Goal: Check status: Check status

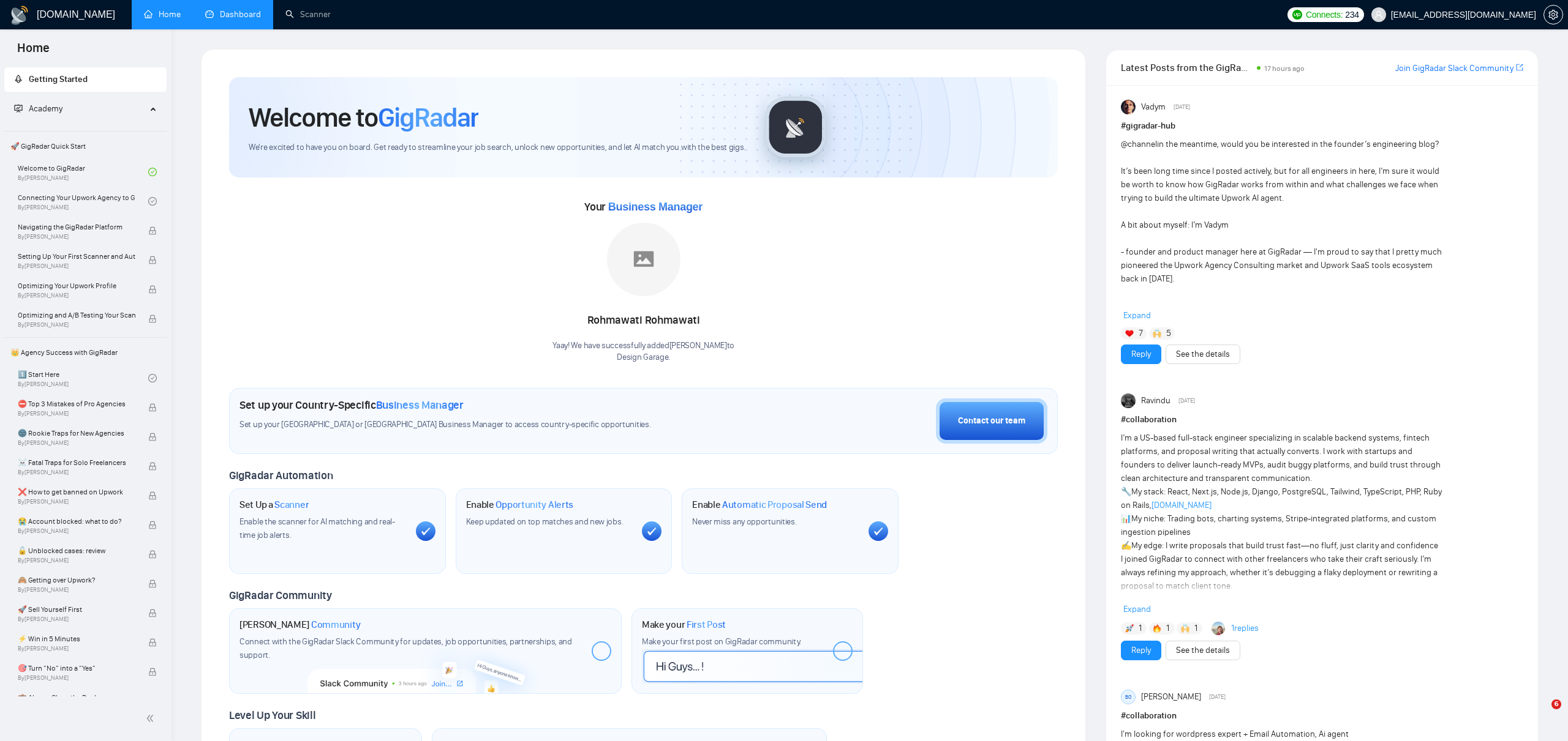
click at [236, 13] on link "Dashboard" at bounding box center [232, 14] width 55 height 11
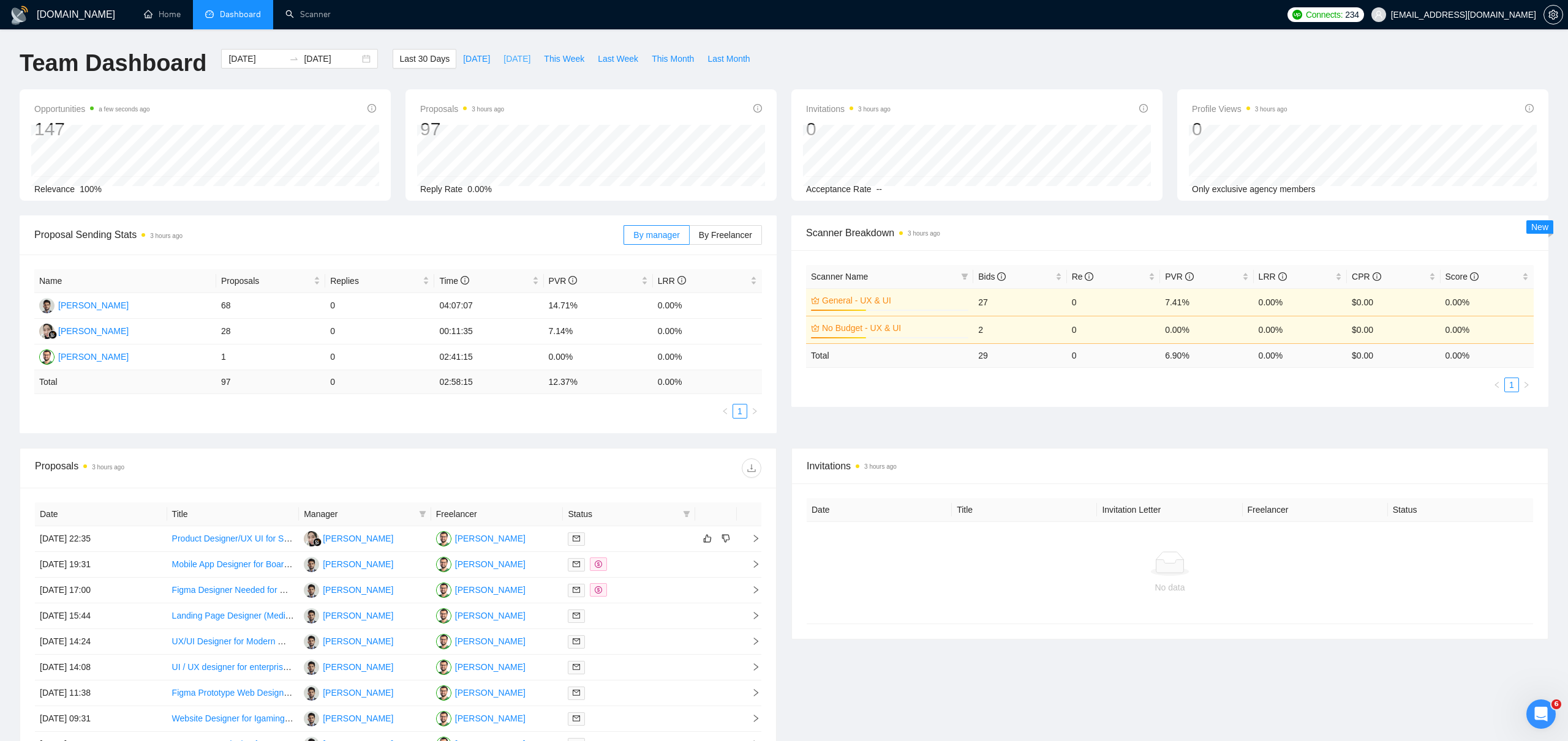
click at [513, 55] on span "[DATE]" at bounding box center [517, 58] width 27 height 13
type input "[DATE]"
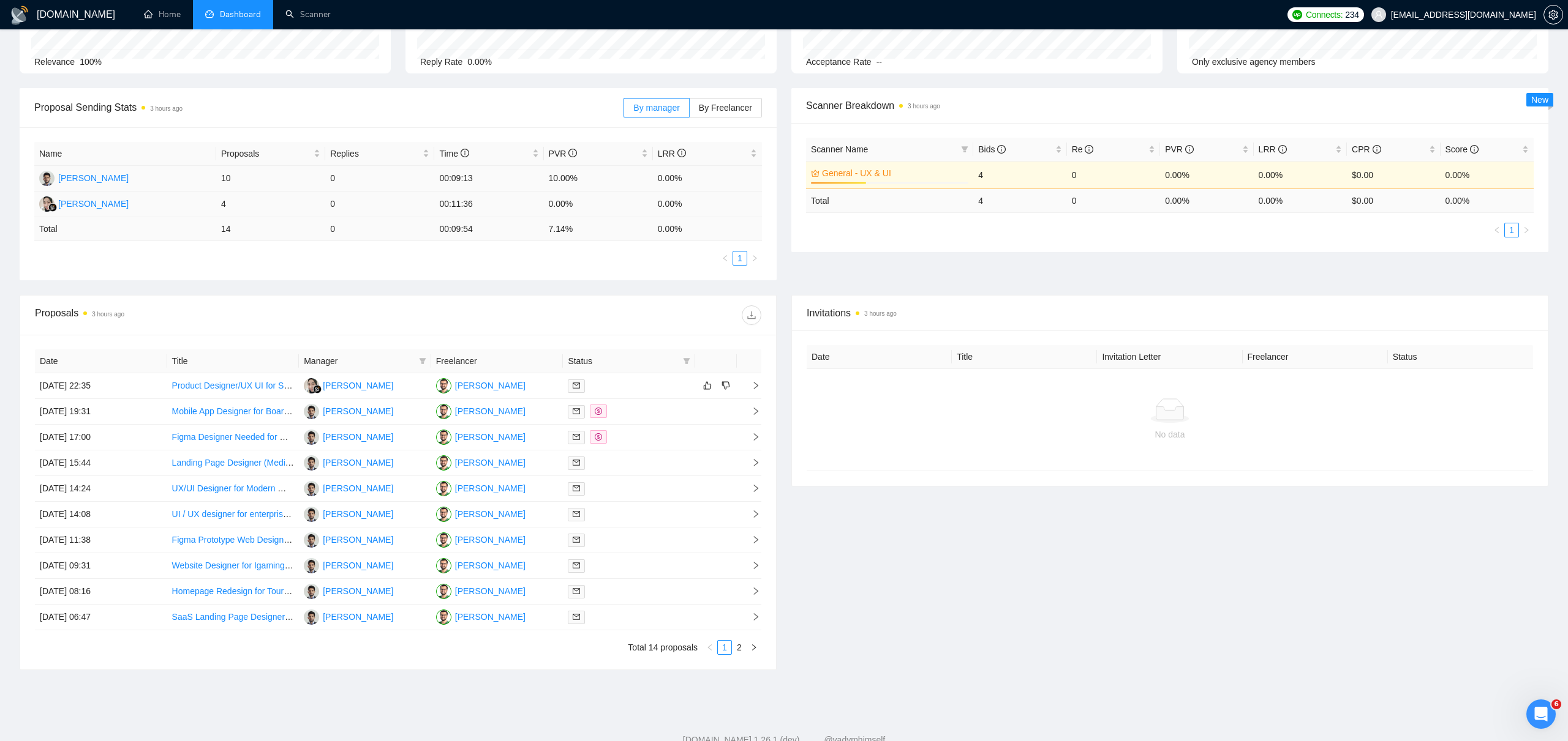
scroll to position [165, 0]
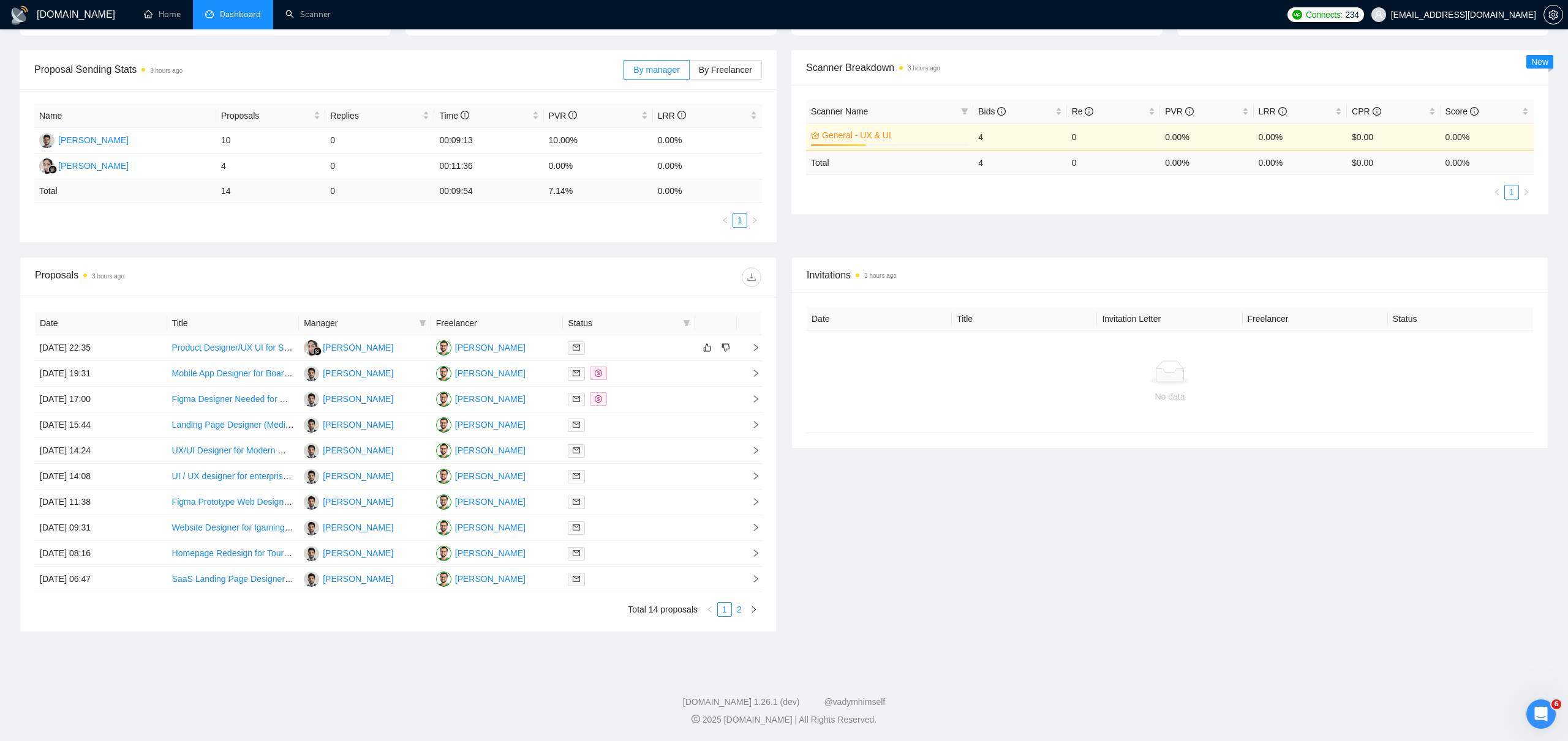
click at [738, 611] on link "2" at bounding box center [739, 609] width 13 height 13
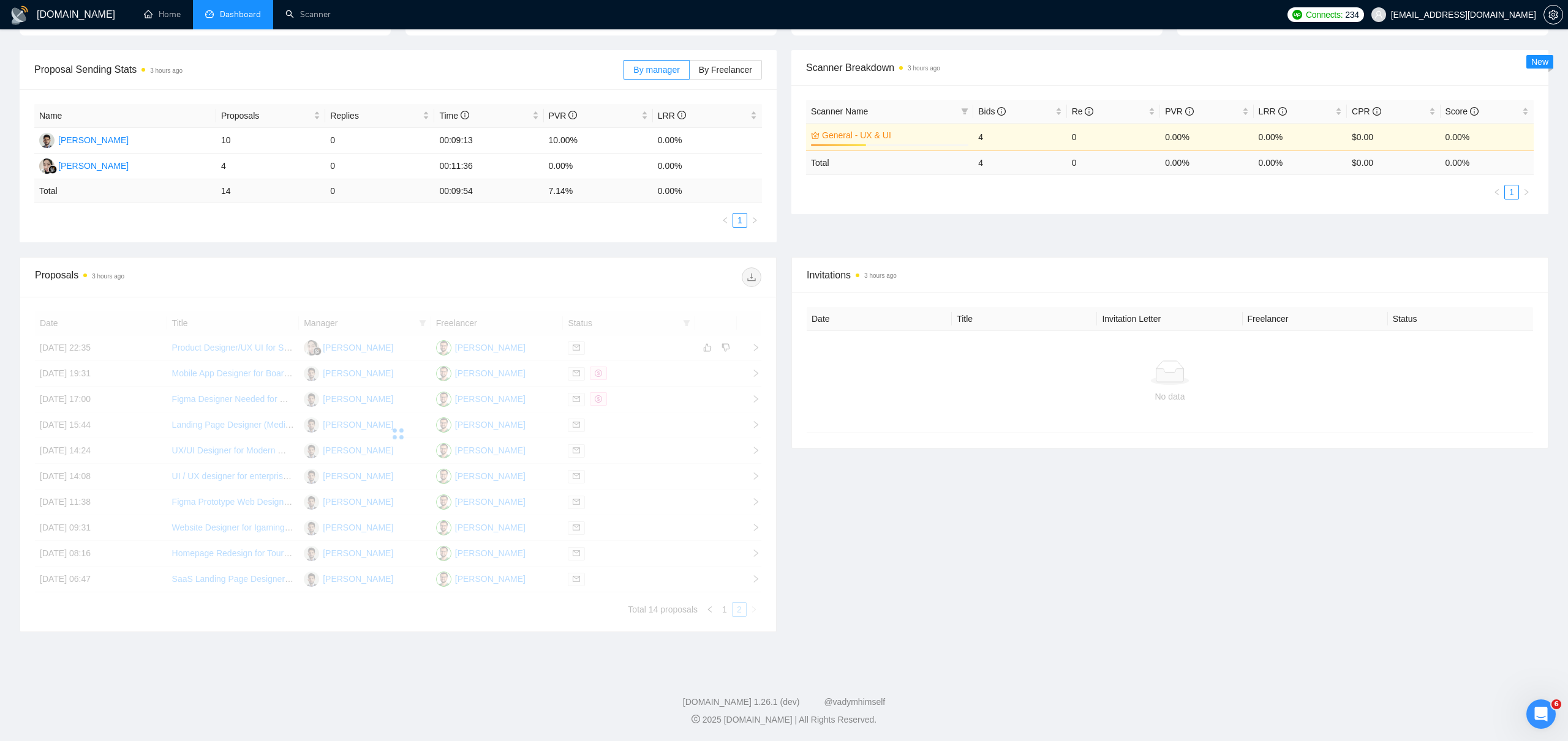
scroll to position [11, 0]
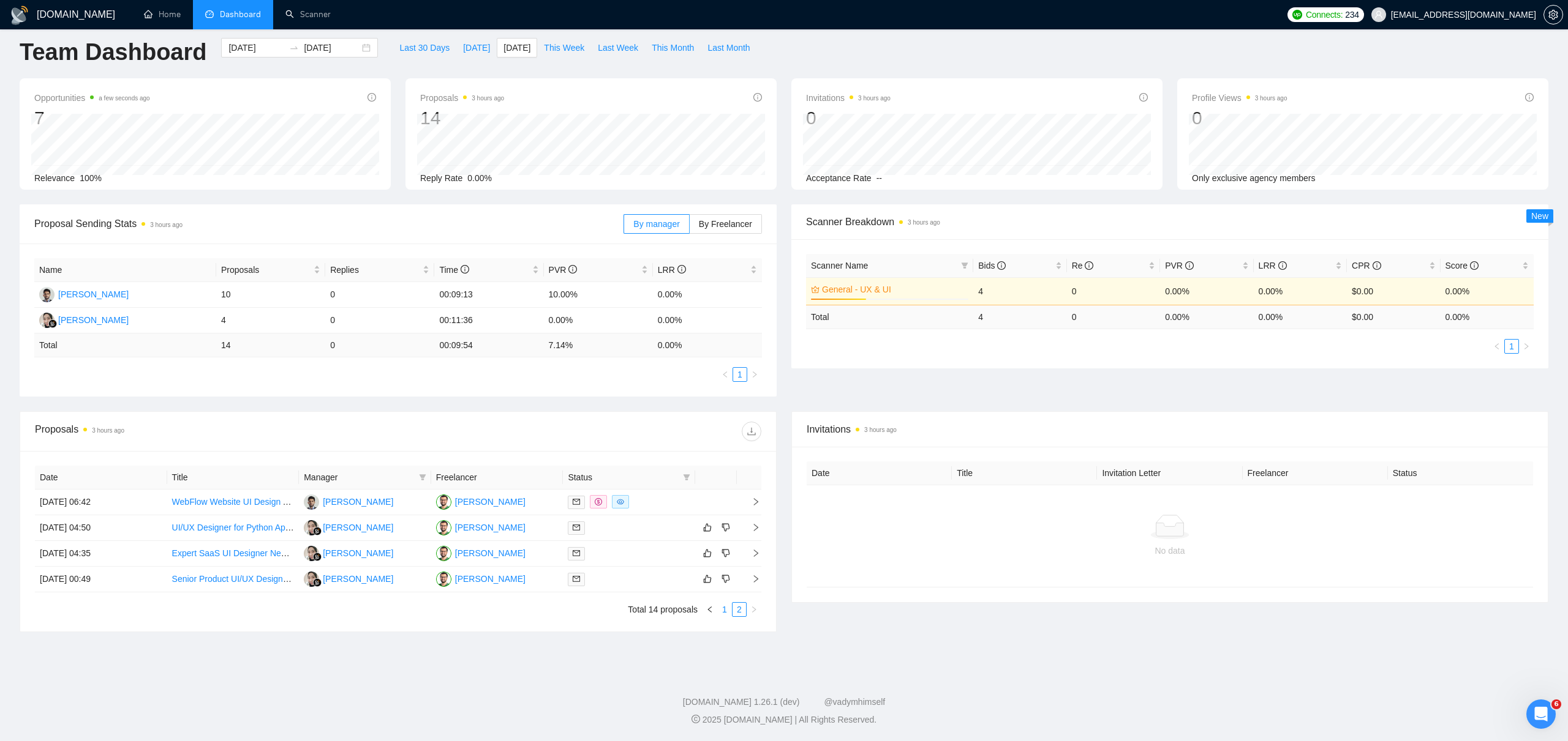
click at [725, 609] on link "1" at bounding box center [724, 609] width 13 height 13
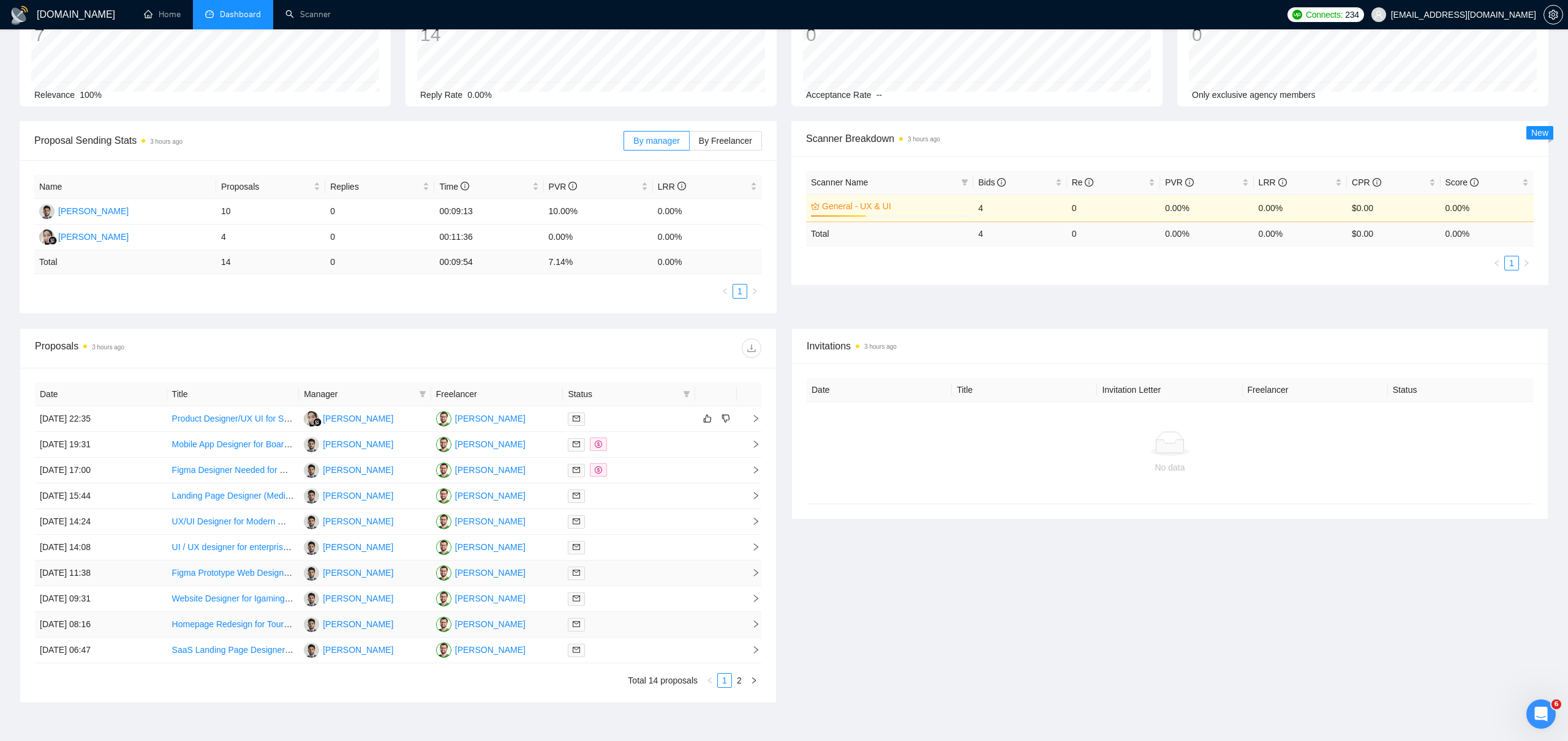
scroll to position [0, 0]
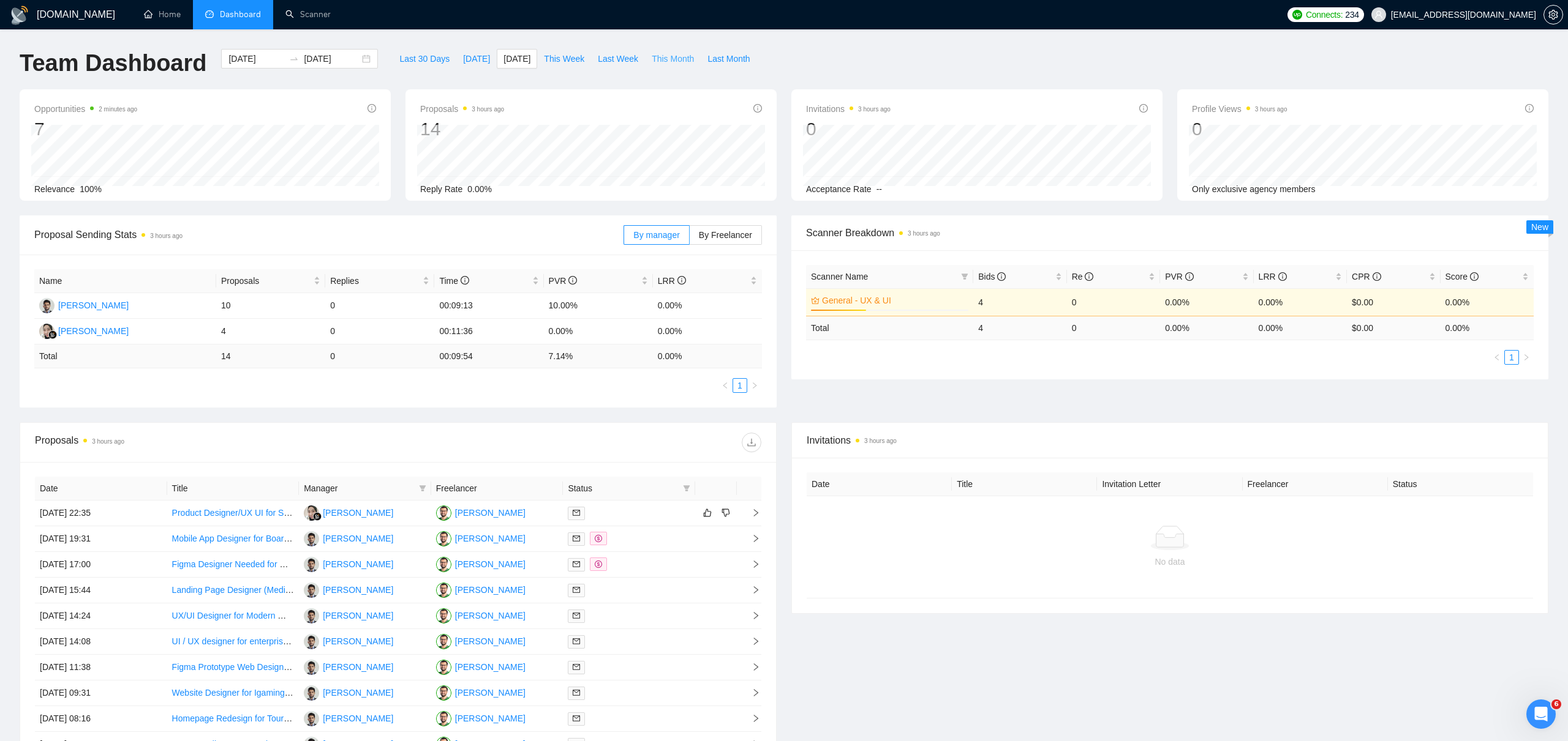
click at [667, 62] on span "This Month" at bounding box center [673, 58] width 42 height 13
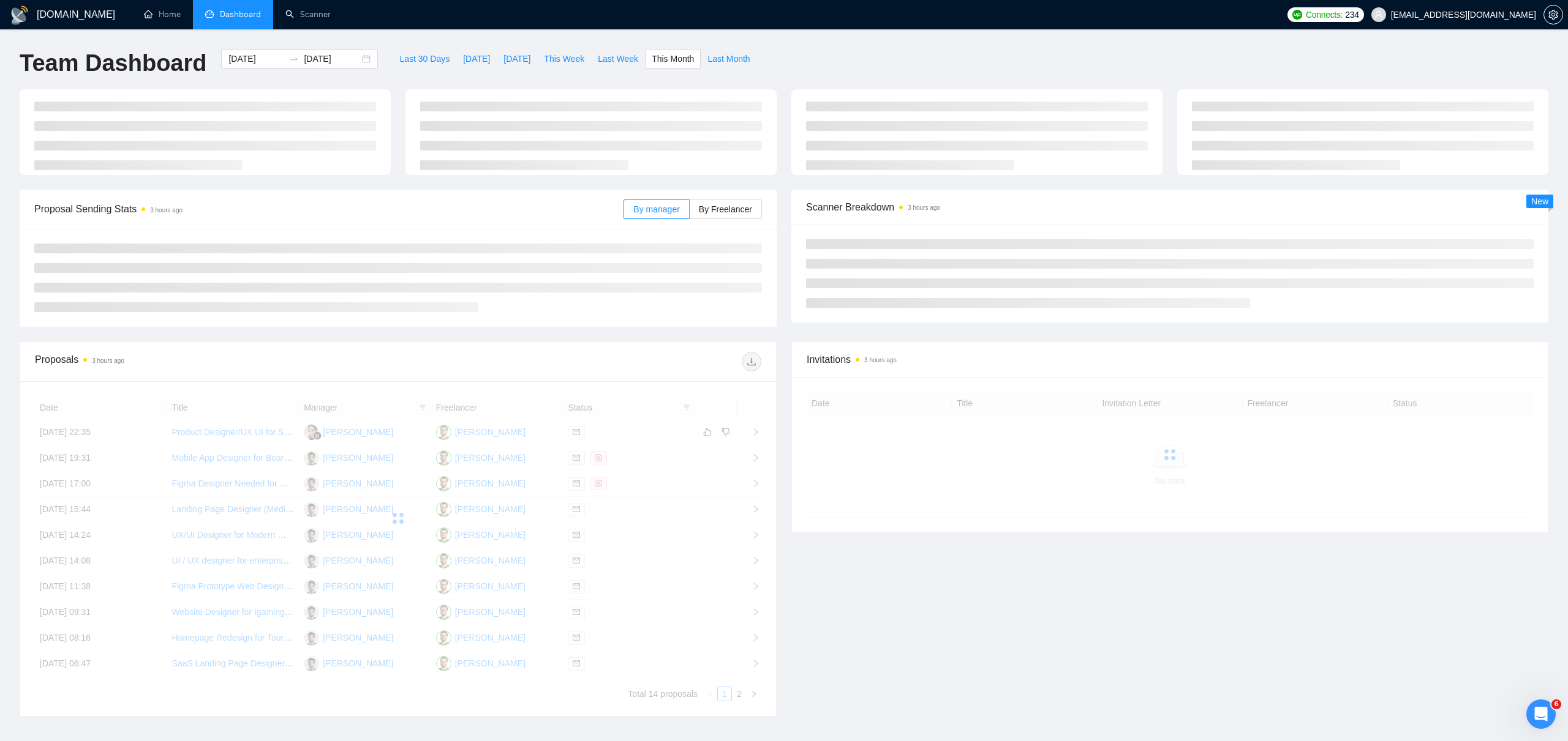
type input "[DATE]"
